Goal: Navigation & Orientation: Find specific page/section

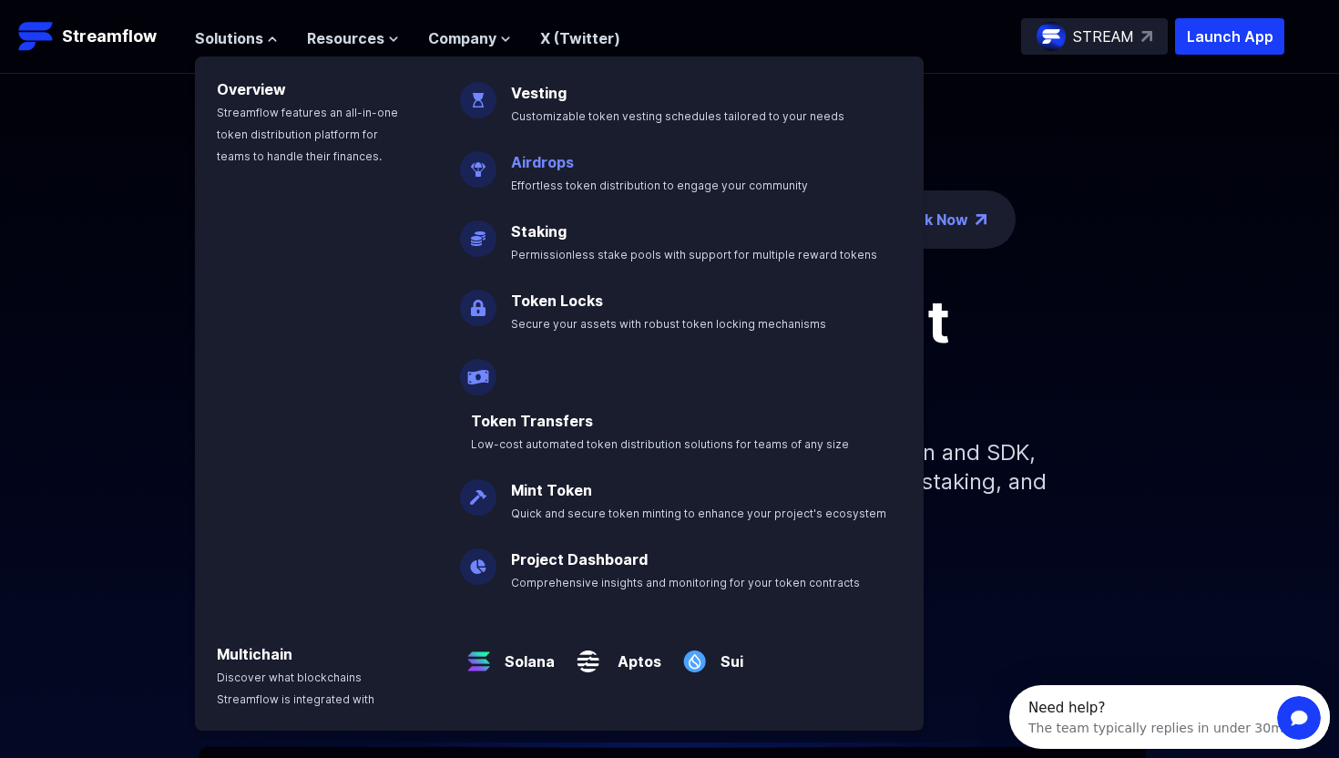
click at [535, 168] on link "Airdrops" at bounding box center [542, 162] width 63 height 18
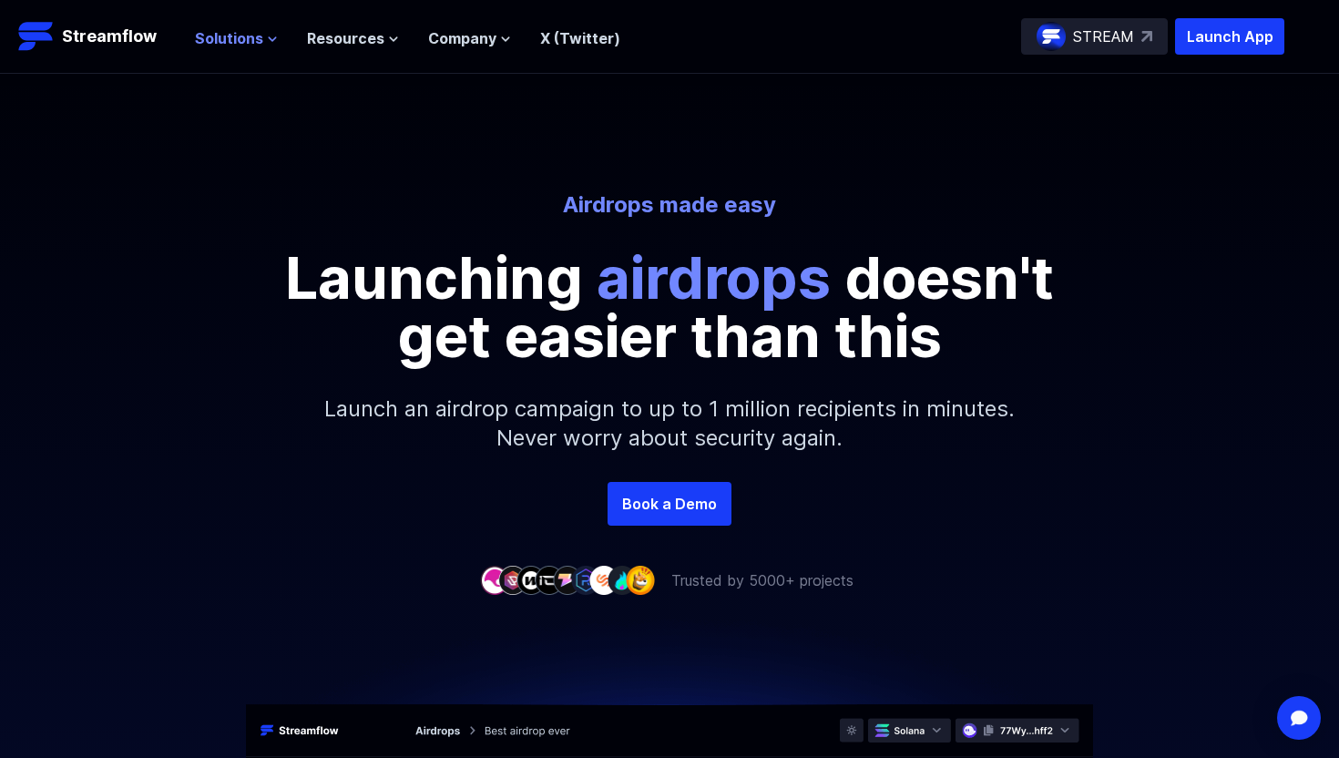
click at [233, 39] on span "Solutions" at bounding box center [229, 38] width 68 height 22
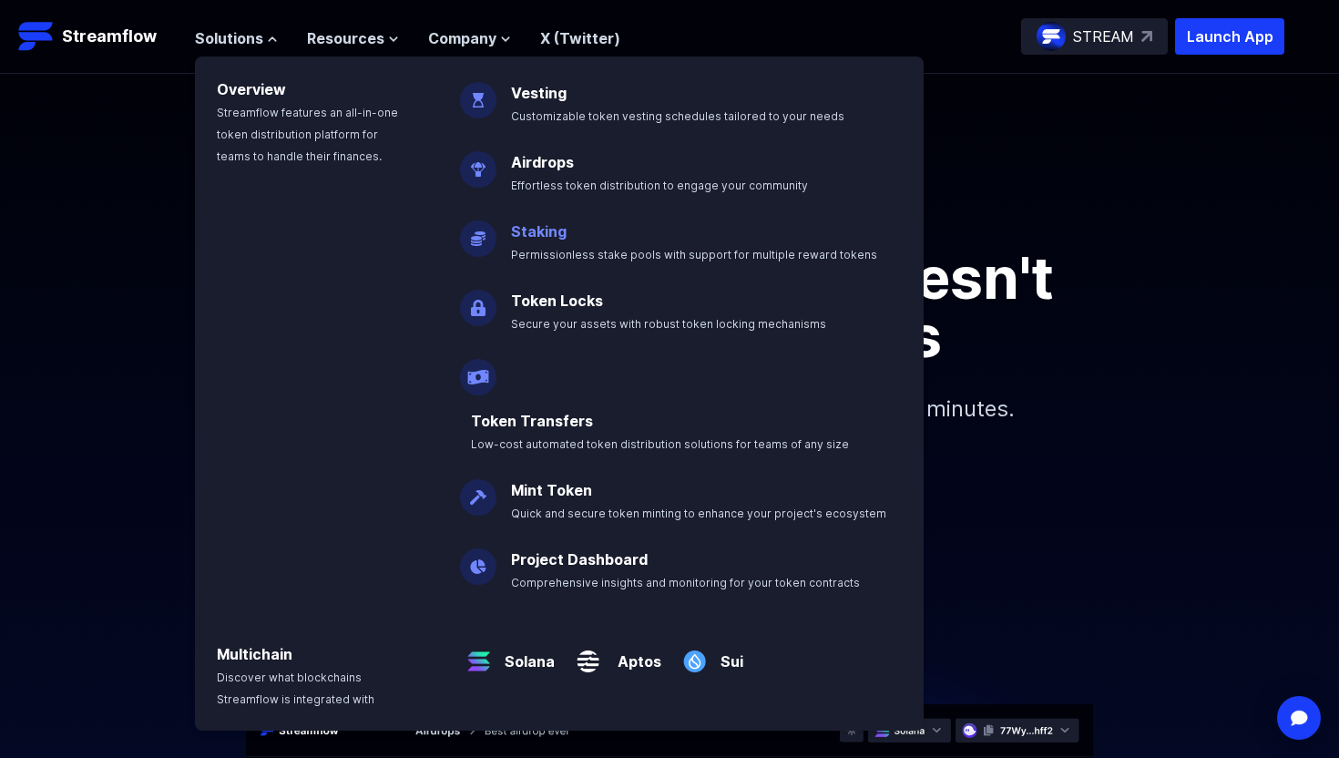
click at [551, 239] on link "Staking" at bounding box center [539, 231] width 56 height 18
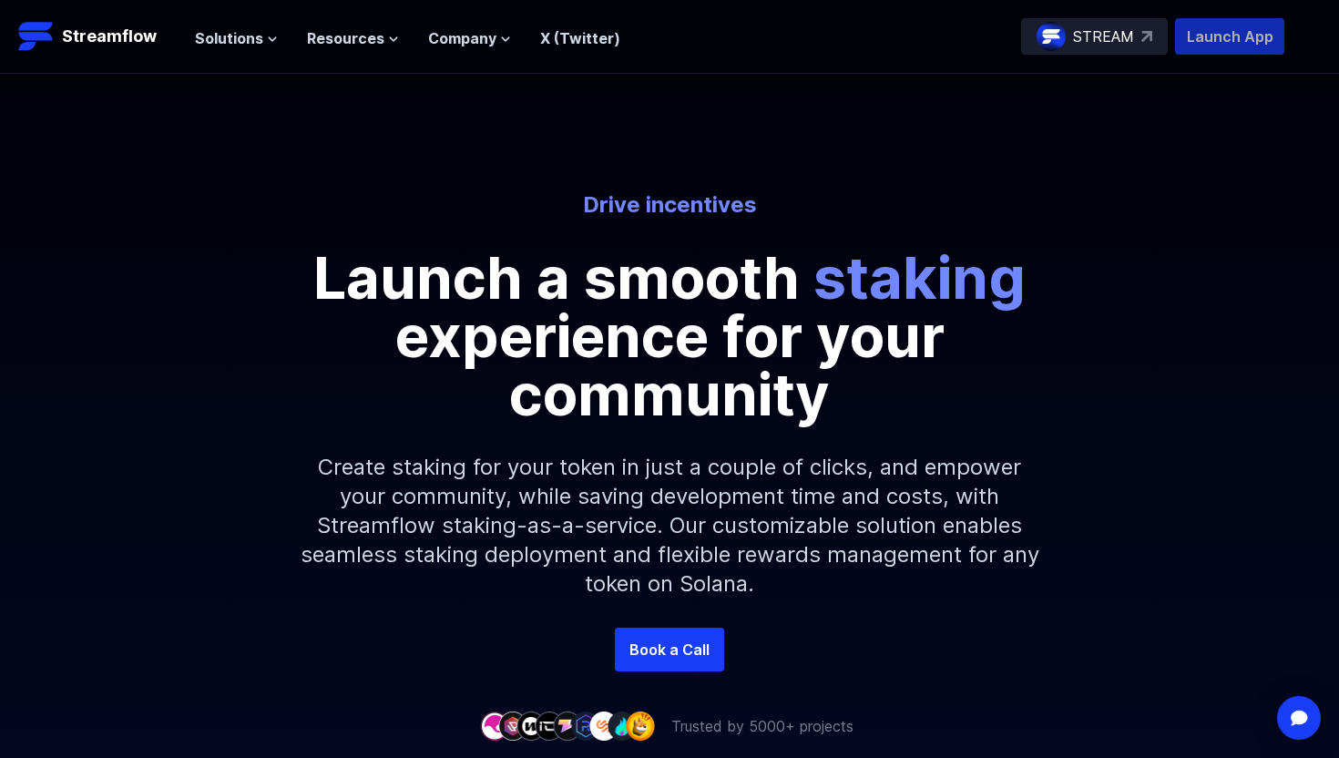
click at [1248, 31] on p "Launch App" at bounding box center [1229, 36] width 109 height 36
